Goal: Transaction & Acquisition: Purchase product/service

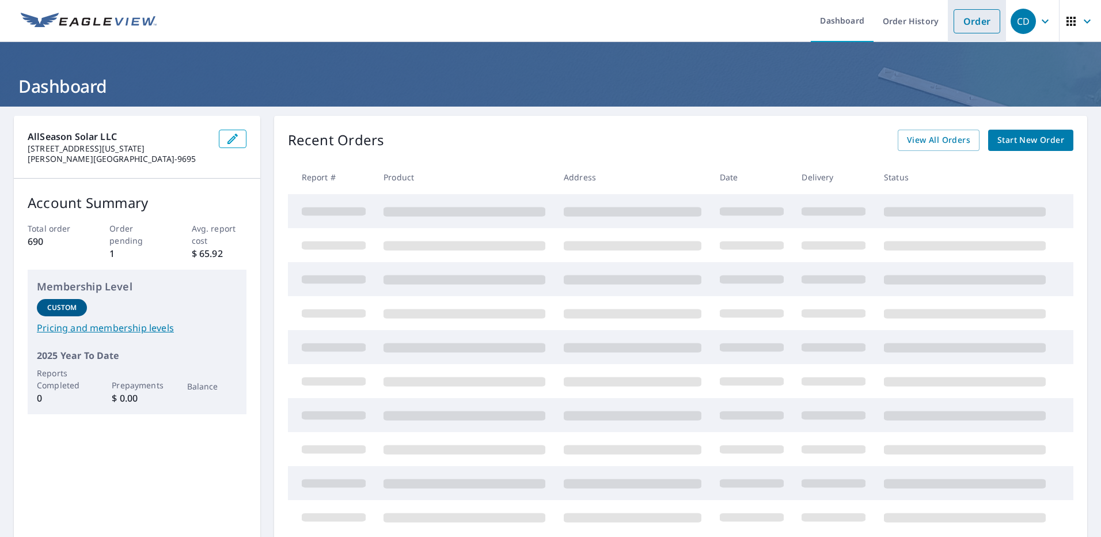
click at [958, 25] on link "Order" at bounding box center [977, 21] width 47 height 24
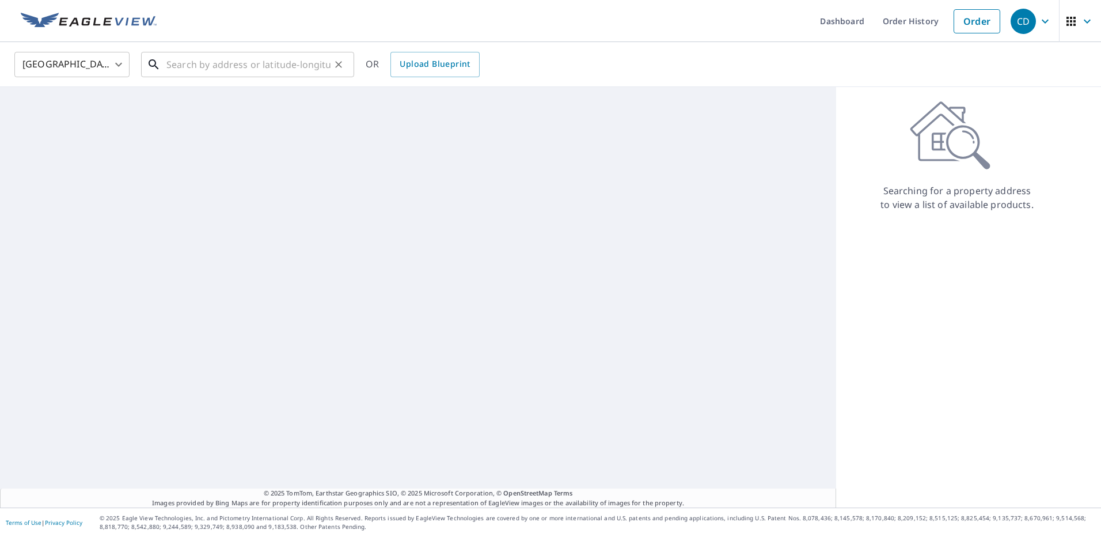
click at [217, 74] on input "text" at bounding box center [248, 64] width 164 height 32
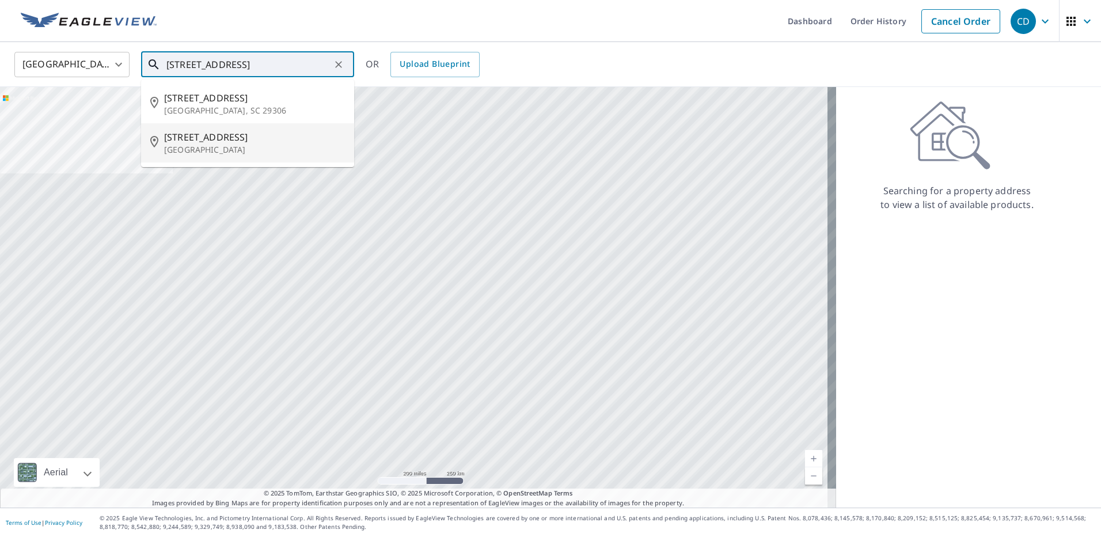
click at [233, 154] on p "Hammonton, NJ 08037" at bounding box center [254, 150] width 181 height 12
type input "90 S Liberty St Hammonton, NJ 08037"
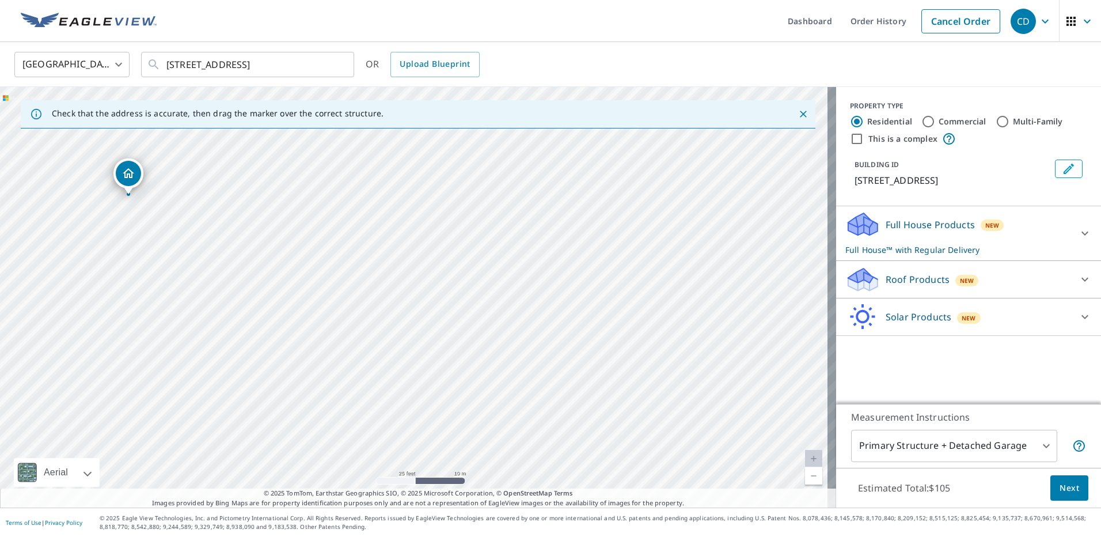
drag, startPoint x: 455, startPoint y: 410, endPoint x: 472, endPoint y: 426, distance: 23.2
click at [472, 426] on div "90 S Liberty St Hammonton, NJ 08037" at bounding box center [418, 297] width 836 height 421
drag, startPoint x: 277, startPoint y: 257, endPoint x: 448, endPoint y: 351, distance: 195.7
click at [448, 351] on div "90 S Liberty St Hammonton, NJ 08037" at bounding box center [418, 297] width 836 height 421
click at [957, 321] on div "New" at bounding box center [969, 317] width 24 height 14
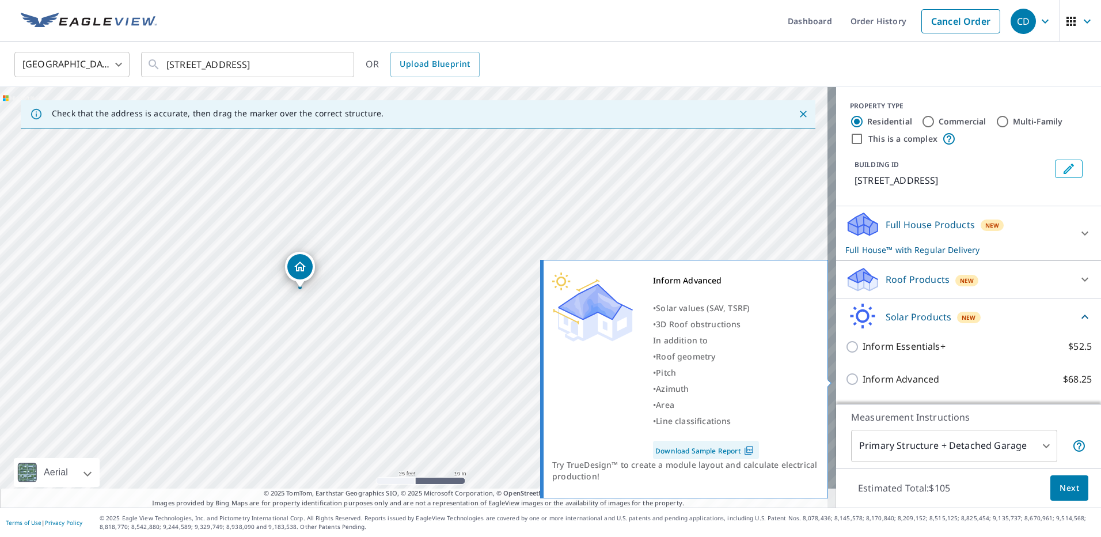
click at [881, 377] on p "Inform Advanced" at bounding box center [901, 379] width 77 height 14
click at [863, 377] on input "Inform Advanced $68.25" at bounding box center [854, 379] width 17 height 14
checkbox input "true"
checkbox input "false"
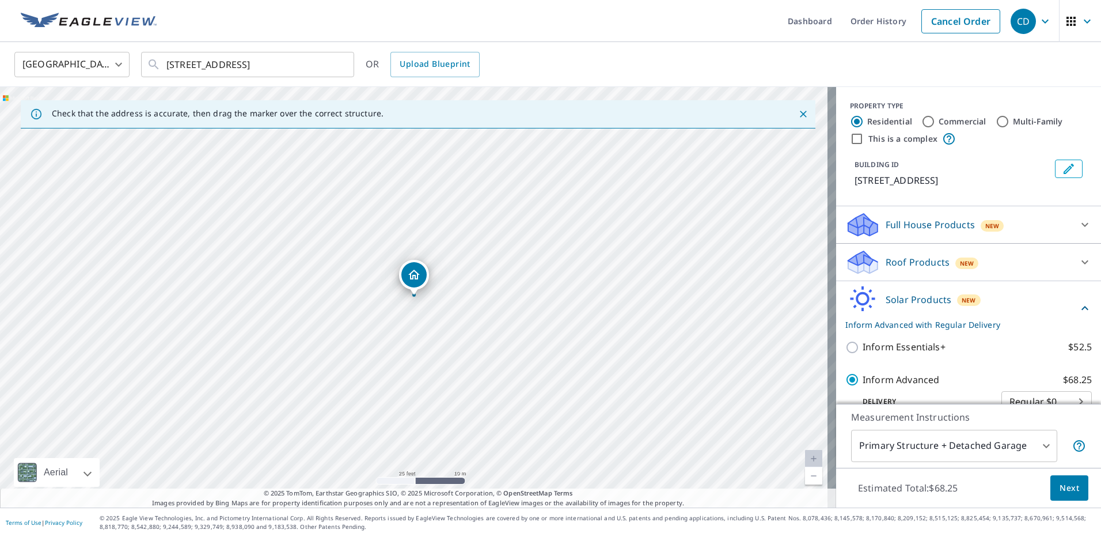
click at [1060, 487] on span "Next" at bounding box center [1070, 488] width 20 height 14
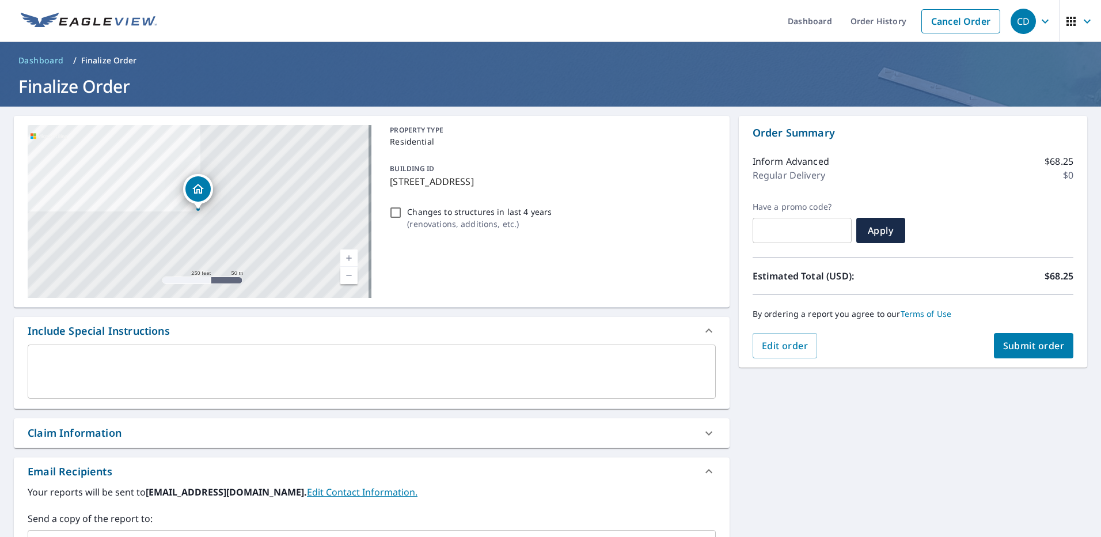
click at [1032, 348] on span "Submit order" at bounding box center [1034, 345] width 62 height 13
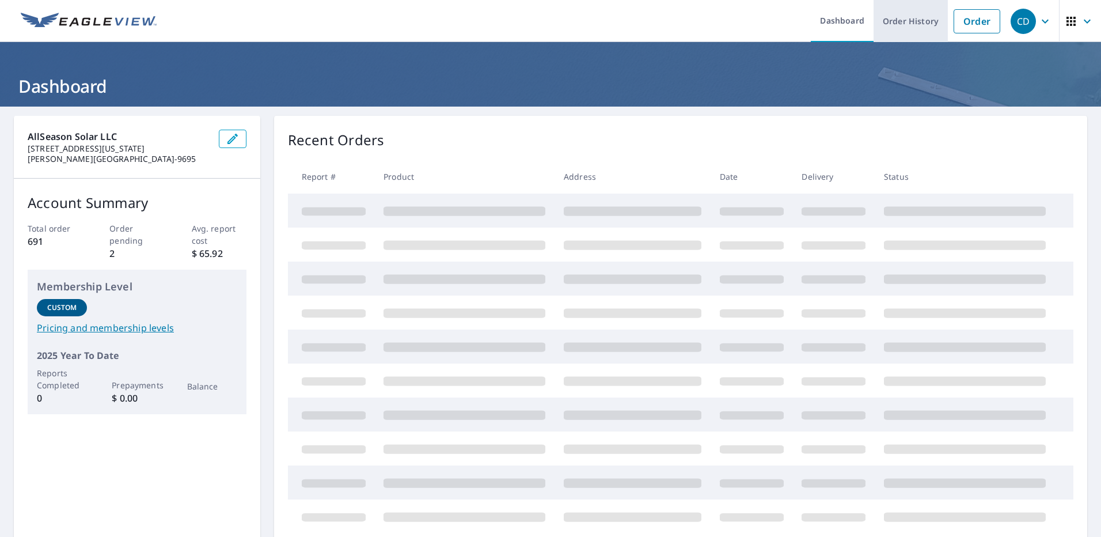
click at [926, 18] on link "Order History" at bounding box center [911, 21] width 74 height 42
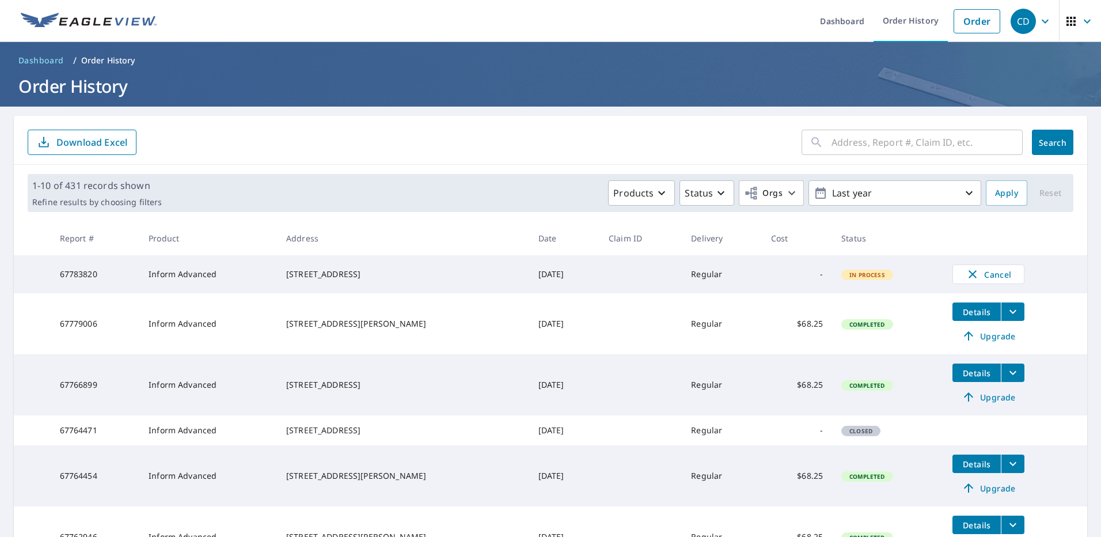
drag, startPoint x: 373, startPoint y: 334, endPoint x: 285, endPoint y: 324, distance: 88.7
click at [285, 324] on td "[STREET_ADDRESS][PERSON_NAME]" at bounding box center [403, 323] width 252 height 61
